Goal: Obtain resource: Download file/media

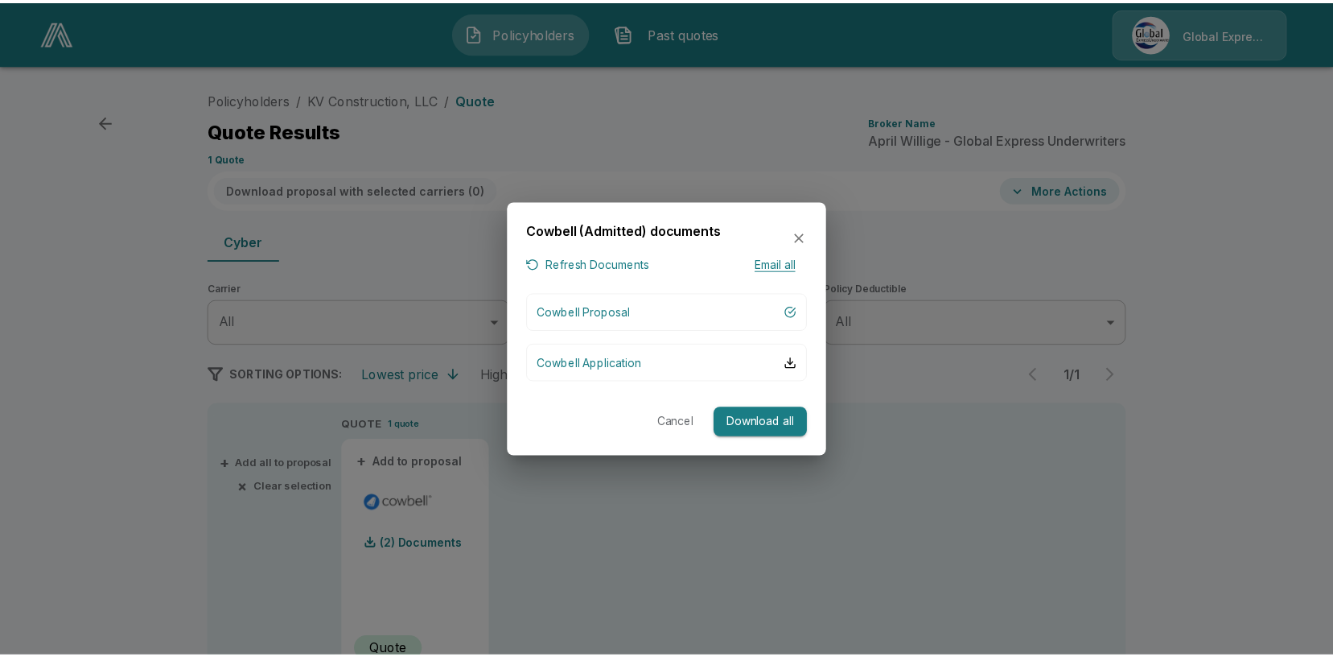
scroll to position [80, 0]
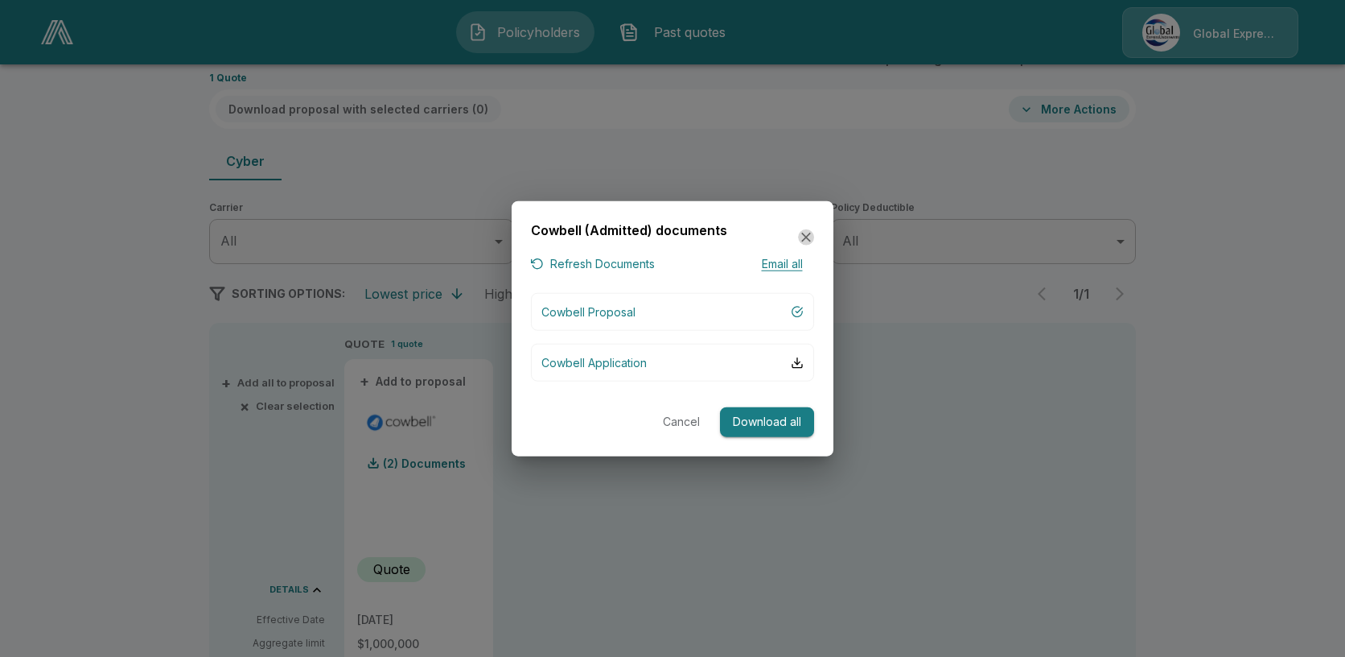
click at [804, 229] on icon "button" at bounding box center [806, 237] width 16 height 16
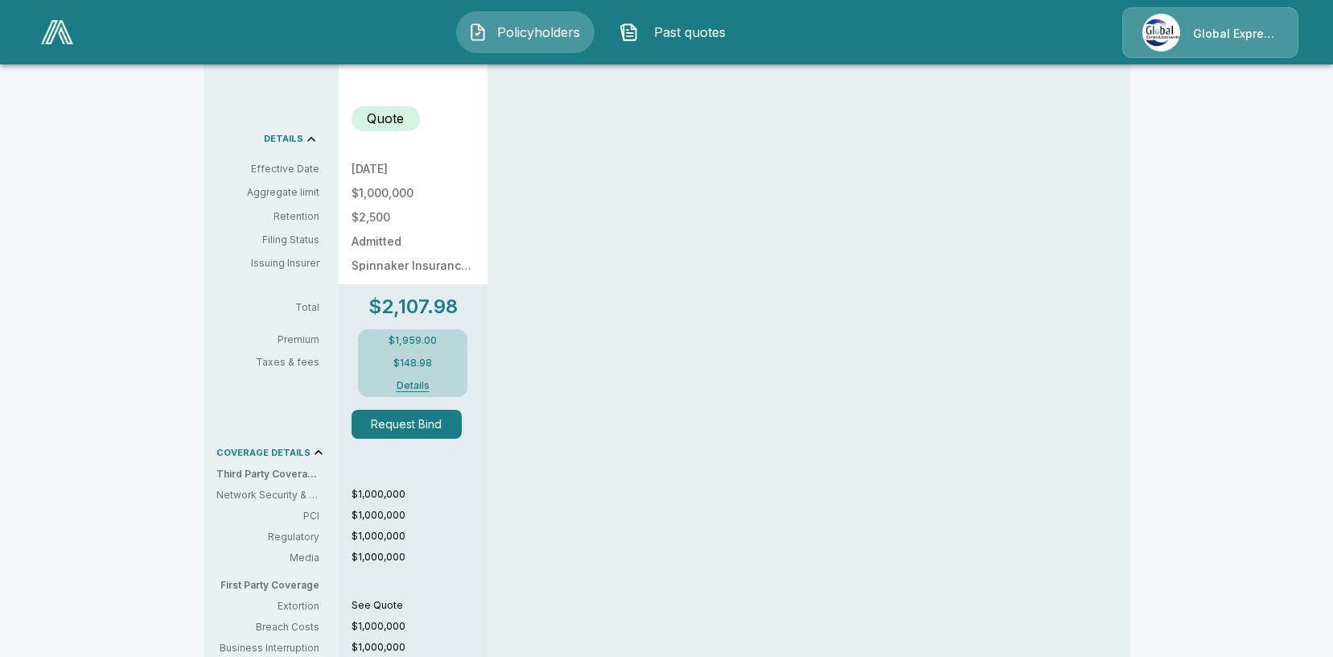
scroll to position [563, 0]
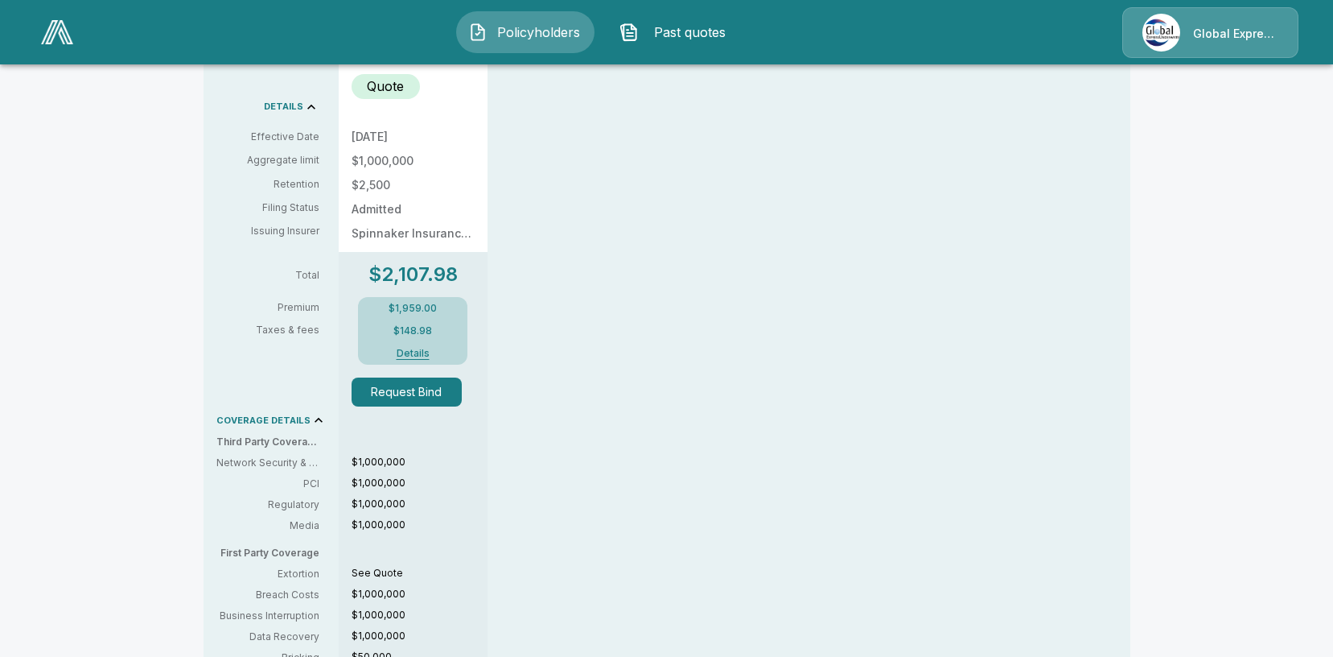
click at [424, 352] on button "Details" at bounding box center [413, 353] width 64 height 10
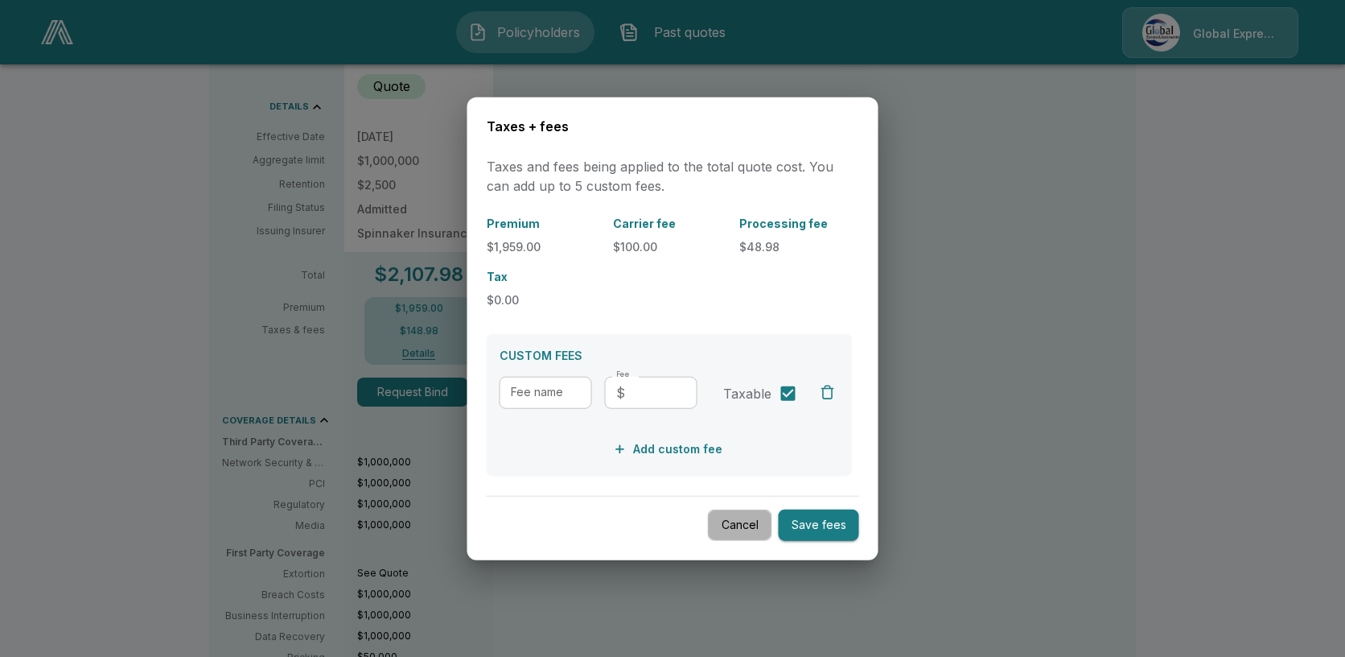
click at [743, 529] on button "Cancel" at bounding box center [740, 524] width 64 height 31
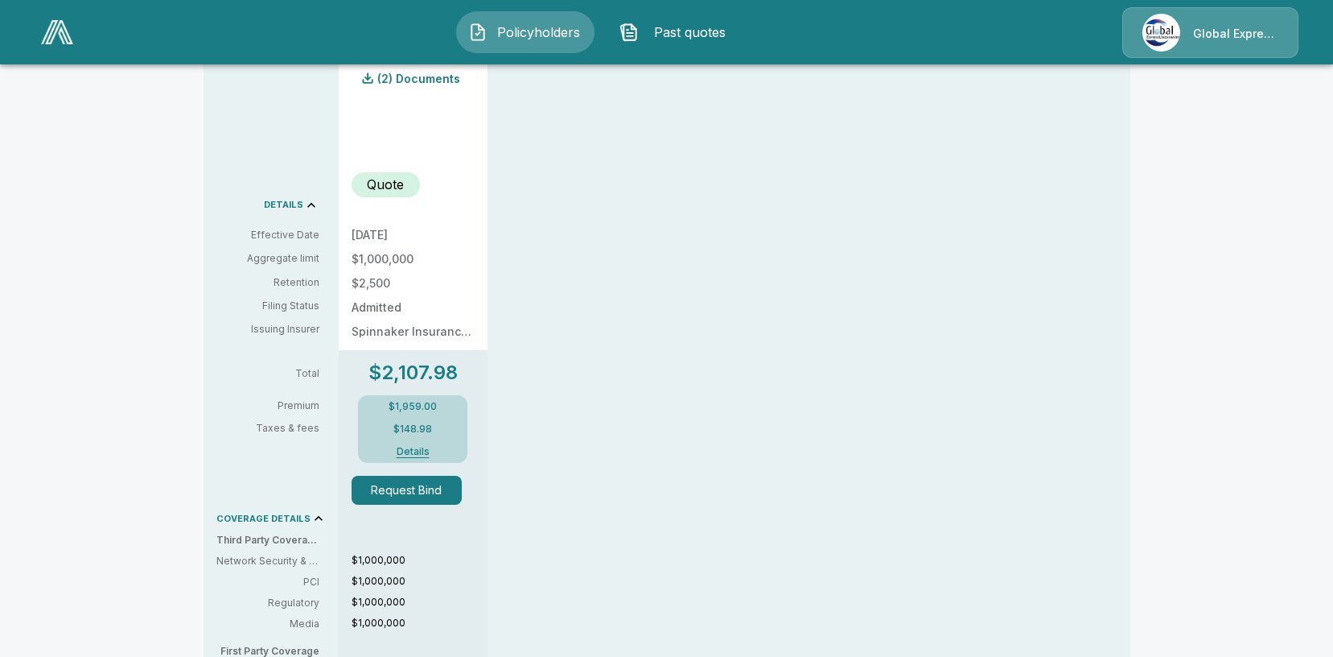
scroll to position [322, 0]
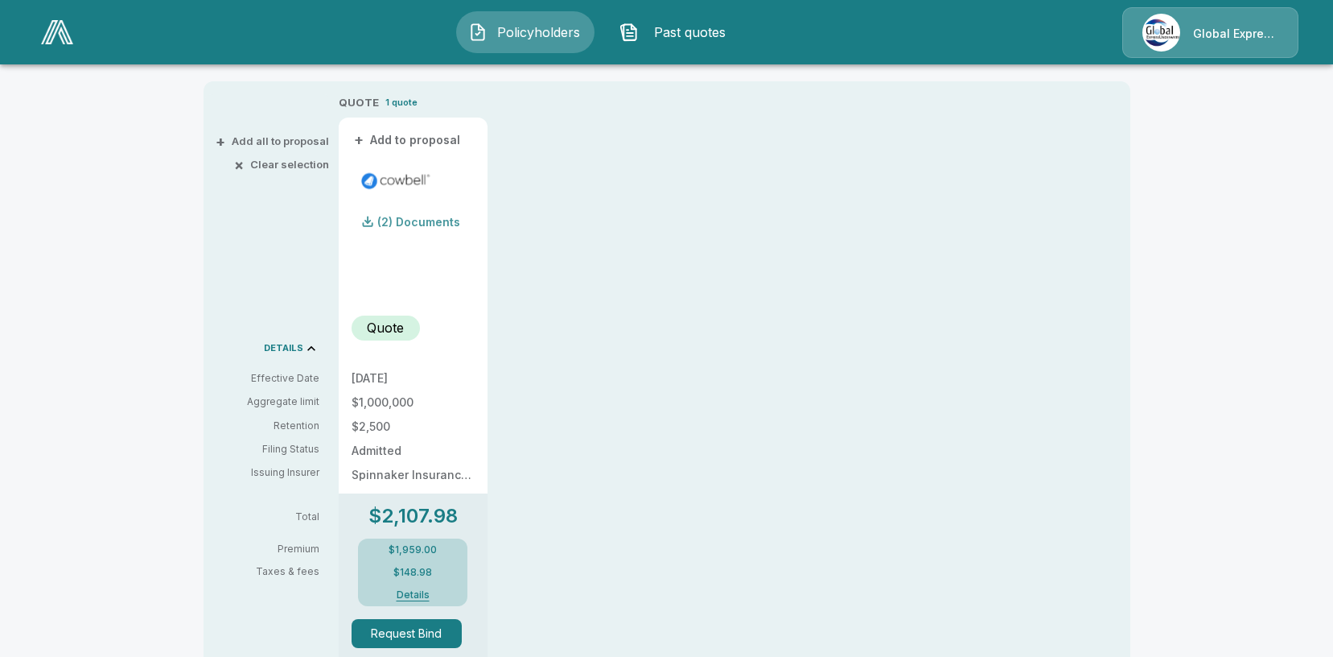
click at [412, 225] on p "(2) Documents" at bounding box center [418, 221] width 83 height 11
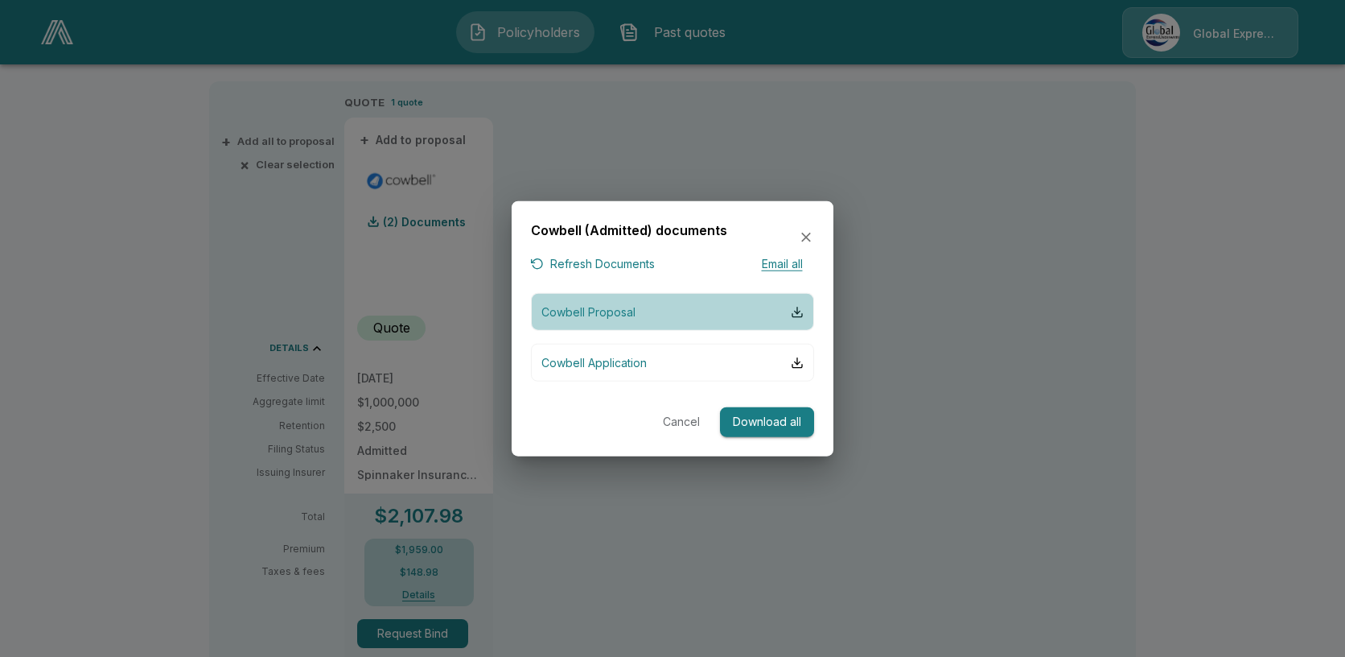
click at [726, 311] on button "Cowbell Proposal" at bounding box center [672, 312] width 283 height 38
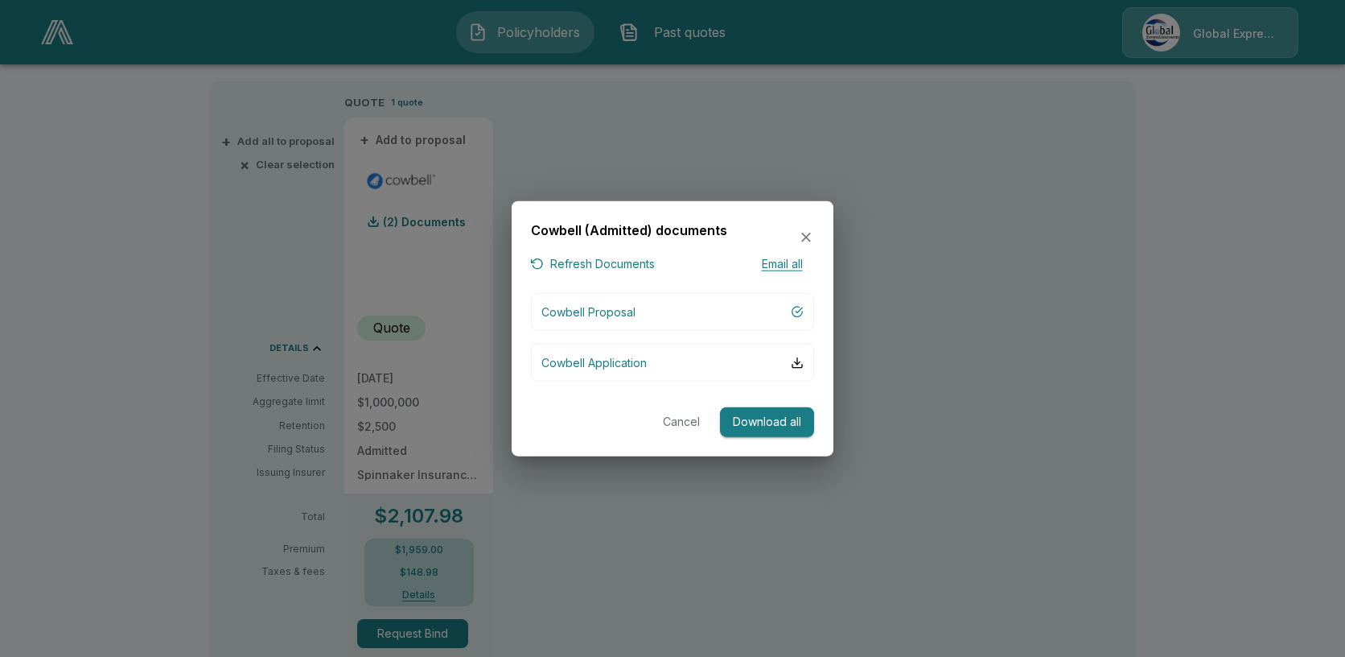
click at [808, 232] on icon "button" at bounding box center [806, 237] width 16 height 16
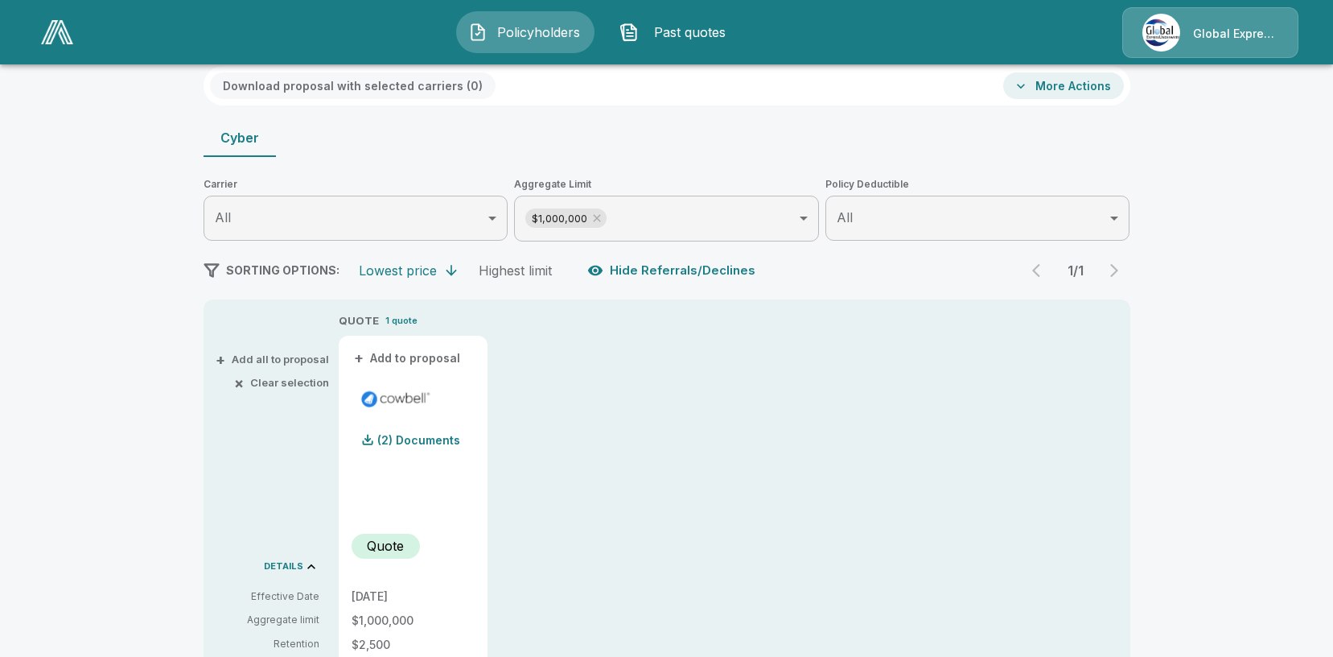
scroll to position [0, 0]
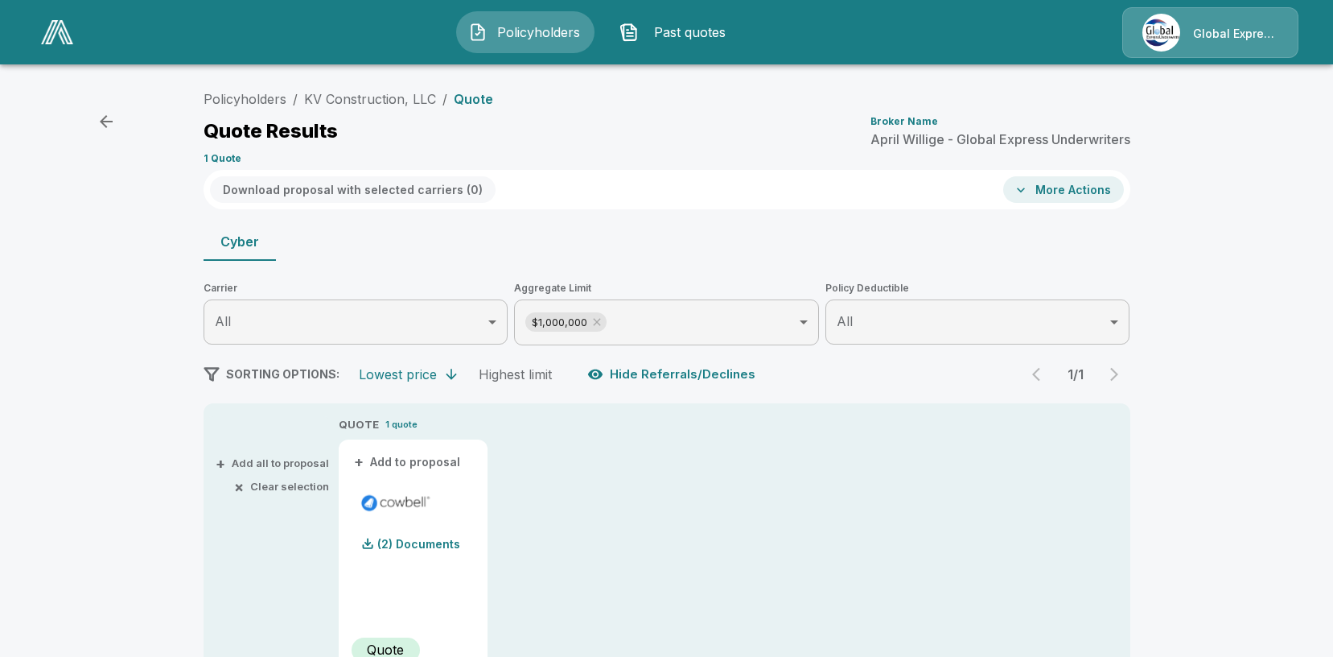
click at [710, 231] on div "Cyber" at bounding box center [667, 241] width 927 height 39
